Goal: Check status

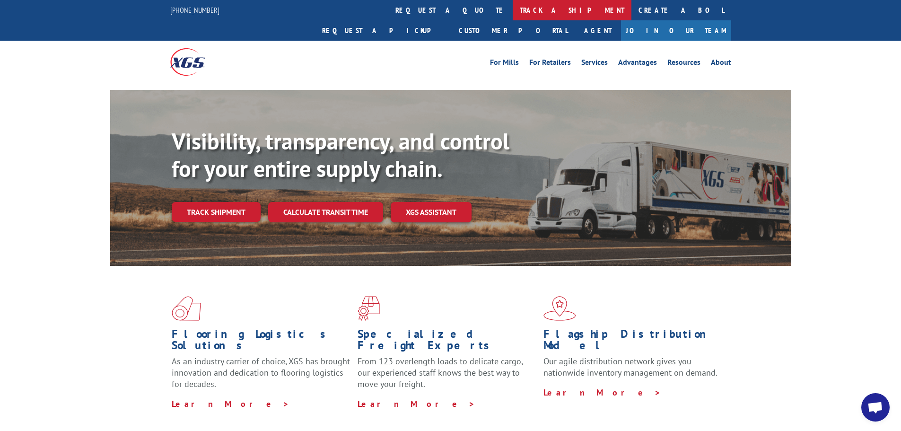
click at [513, 11] on link "track a shipment" at bounding box center [572, 10] width 119 height 20
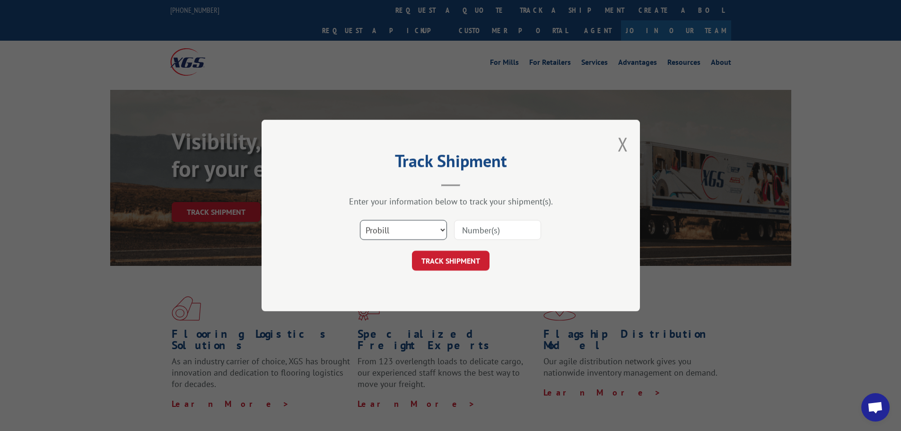
click at [421, 227] on select "Select category... Probill BOL PO" at bounding box center [403, 230] width 87 height 20
select select "bol"
click at [360, 220] on select "Select category... Probill BOL PO" at bounding box center [403, 230] width 87 height 20
paste input "6048687"
type input "6048687"
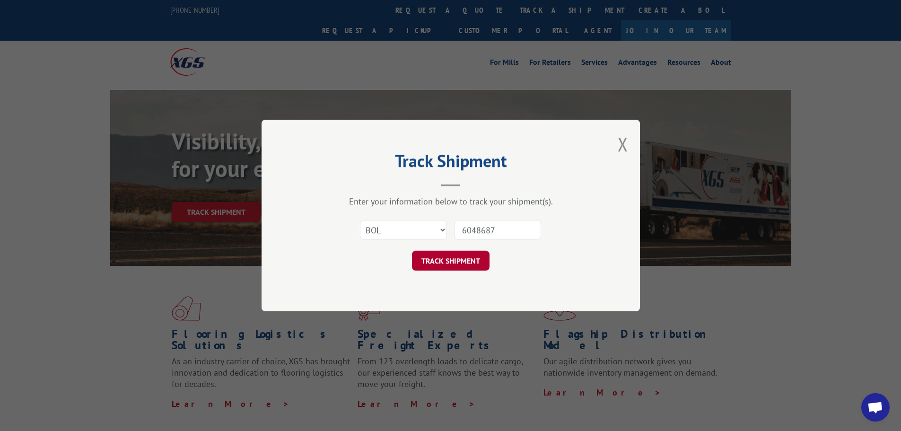
click at [468, 264] on button "TRACK SHIPMENT" at bounding box center [451, 261] width 78 height 20
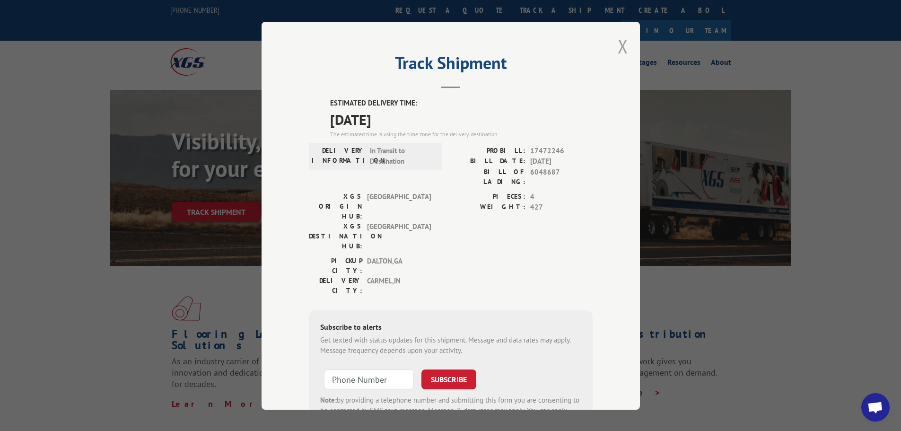
click at [620, 47] on button "Close modal" at bounding box center [623, 46] width 10 height 25
